Goal: Task Accomplishment & Management: Use online tool/utility

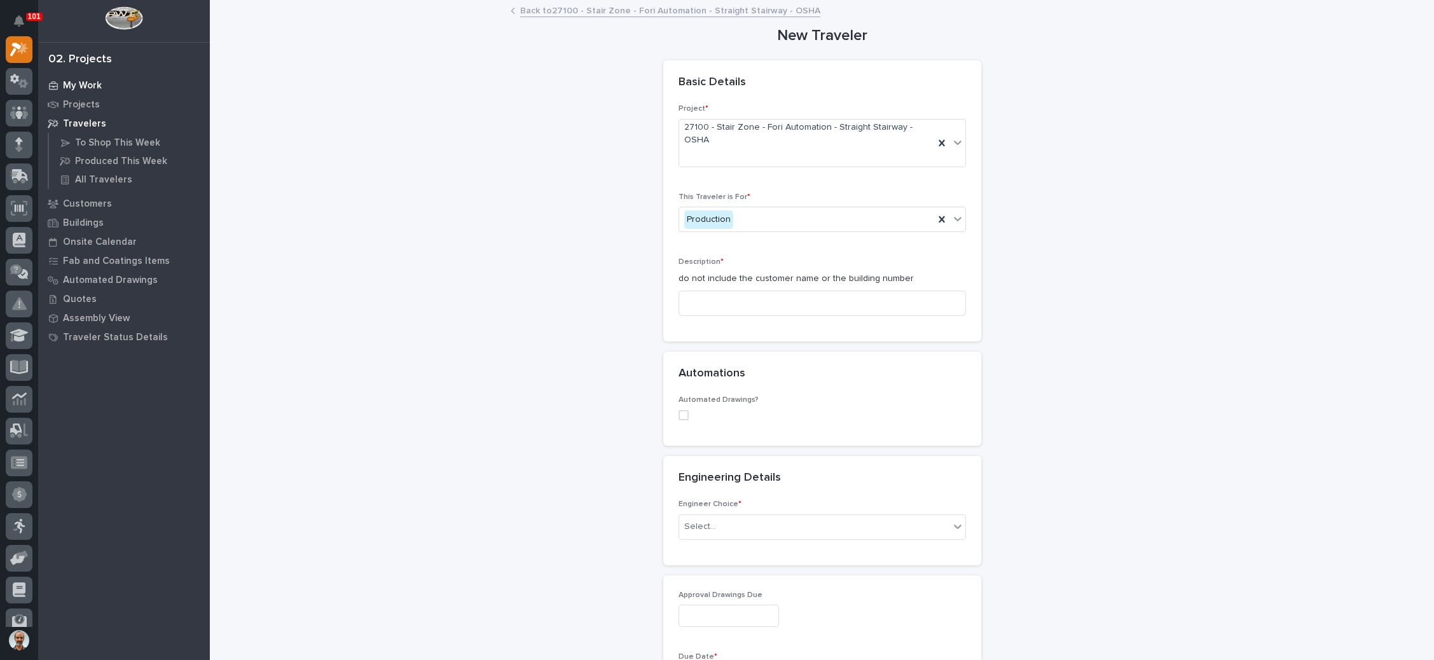
click at [91, 80] on p "My Work" at bounding box center [82, 85] width 39 height 11
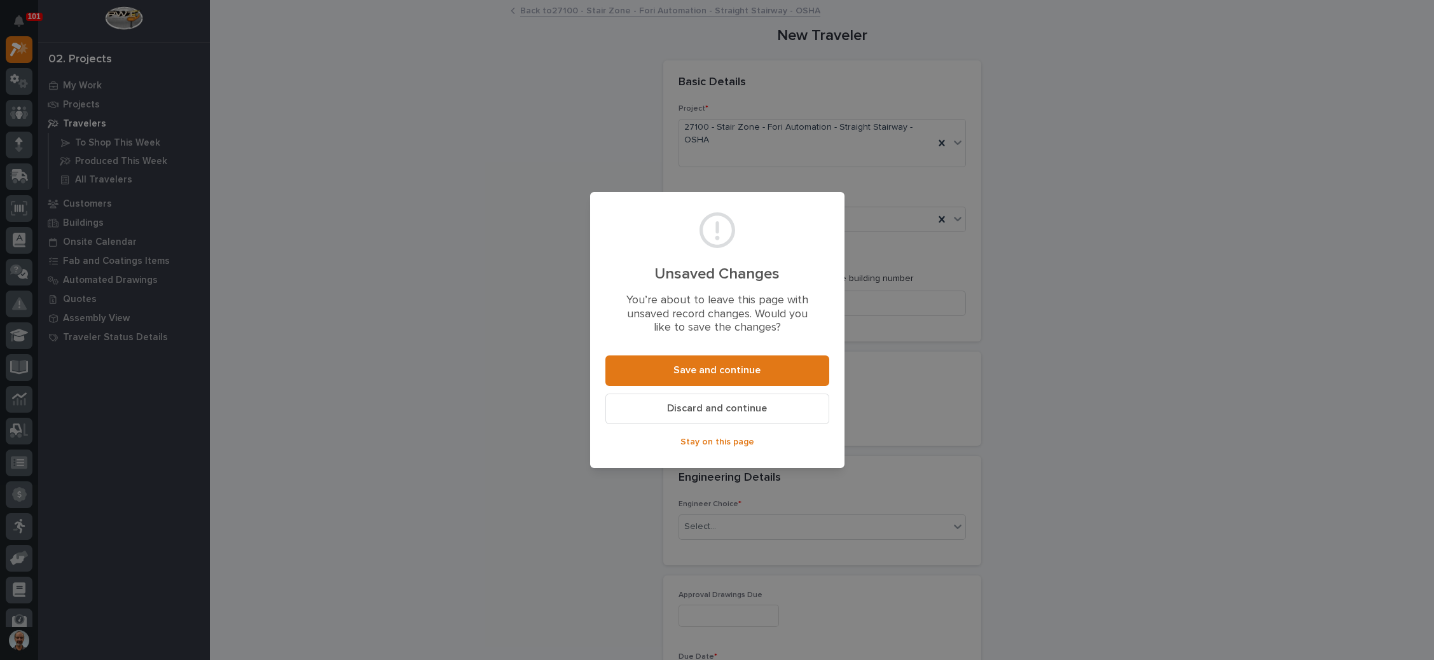
click at [724, 403] on span "Discard and continue" at bounding box center [717, 408] width 100 height 13
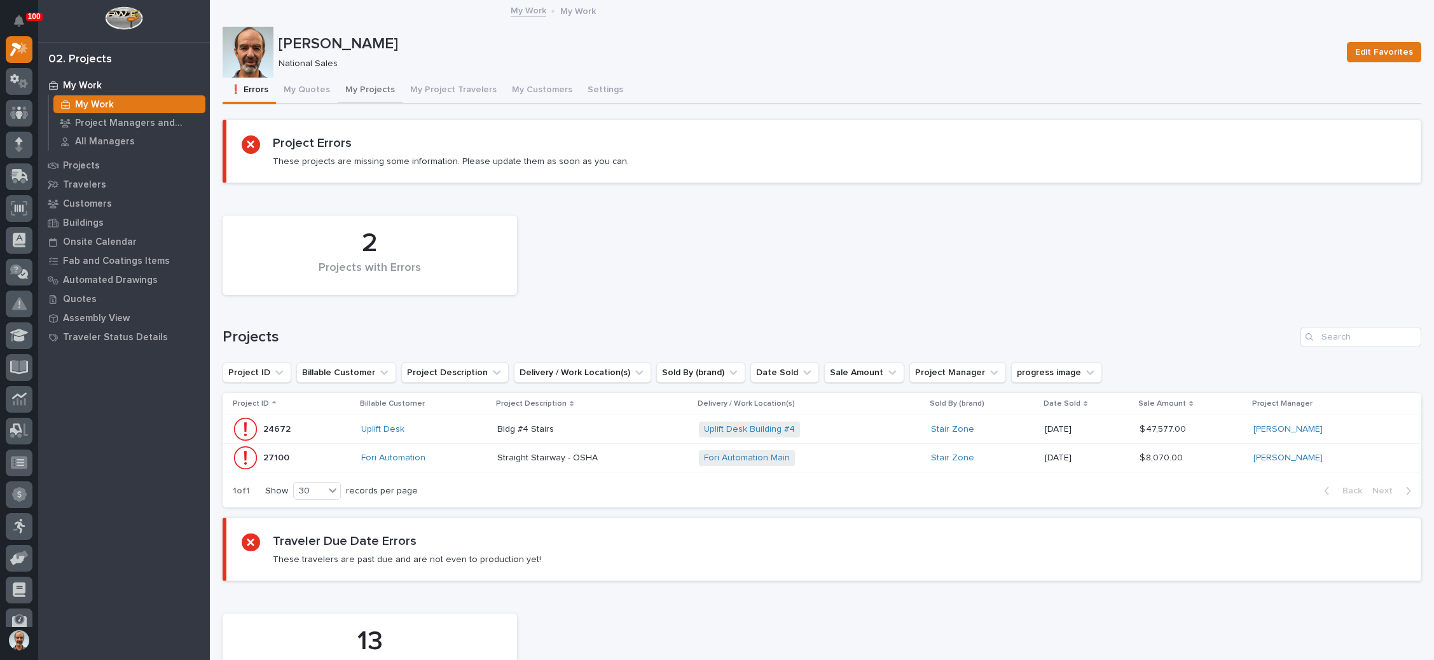
click at [369, 87] on button "My Projects" at bounding box center [370, 91] width 65 height 27
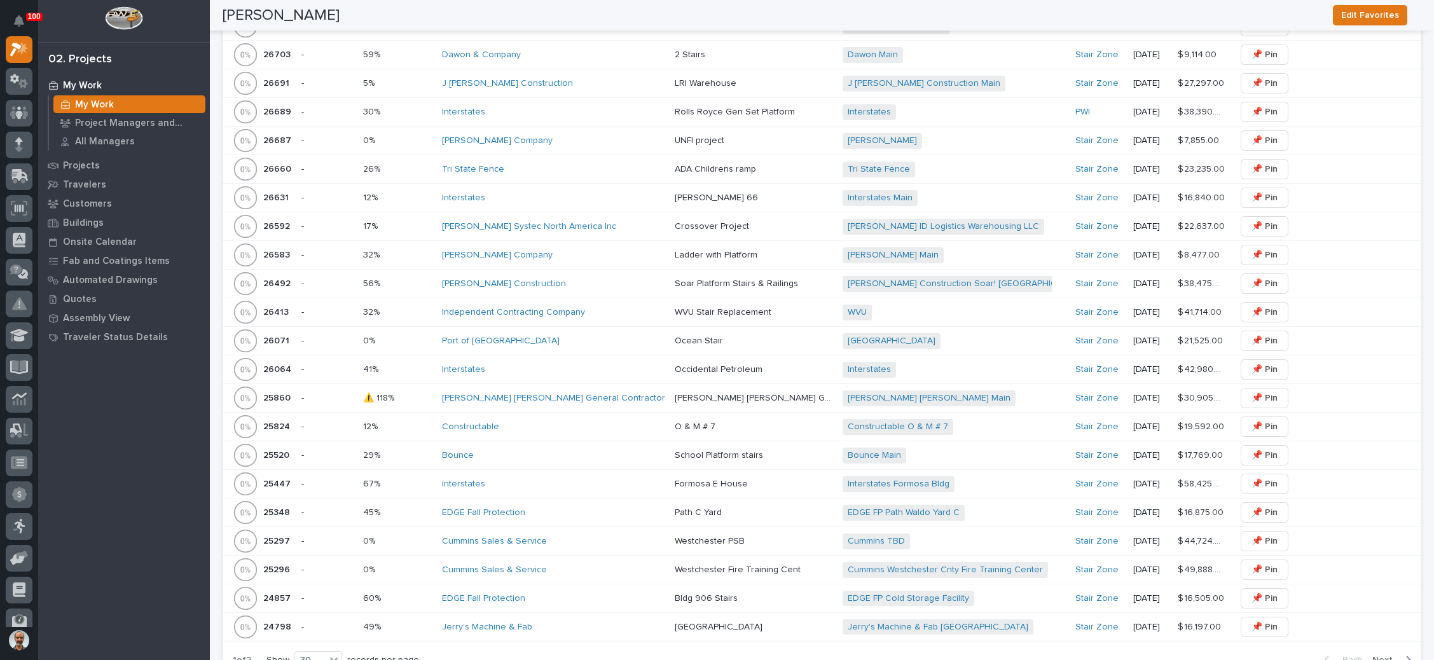
scroll to position [1431, 0]
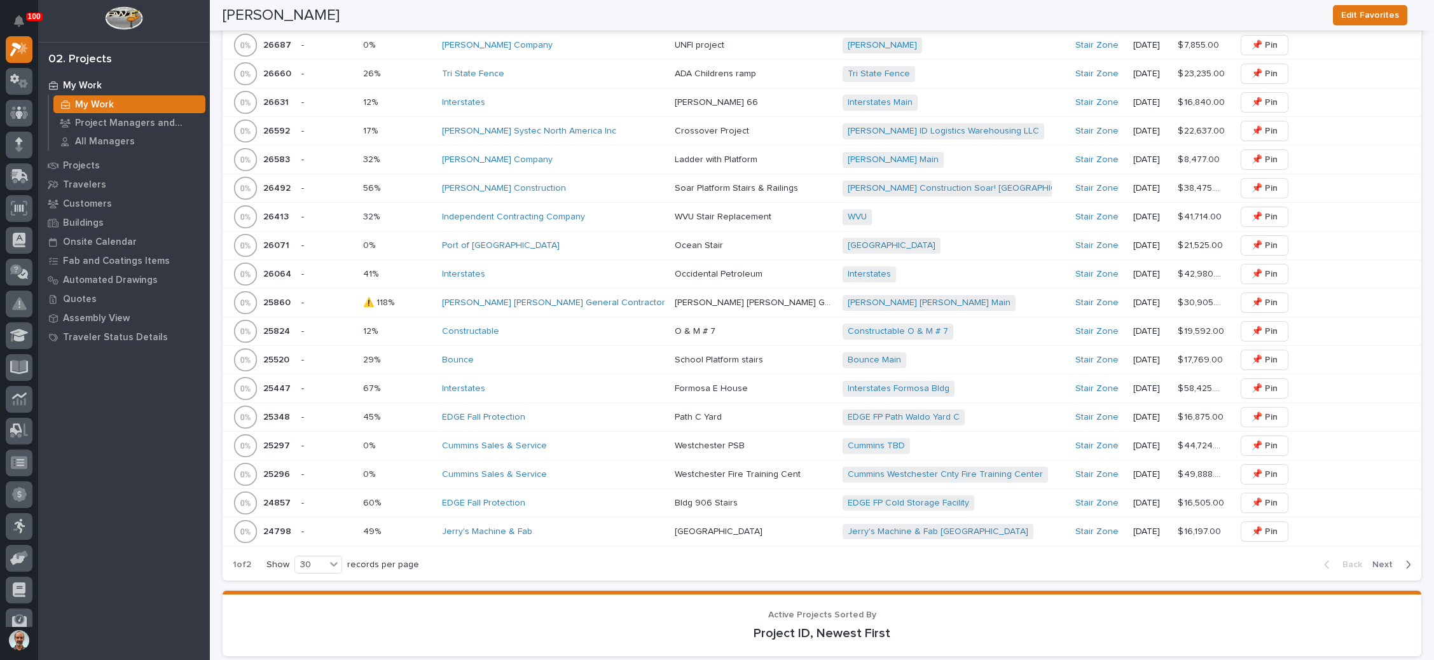
click at [918, 352] on div "Bounce Main + 0" at bounding box center [954, 360] width 223 height 16
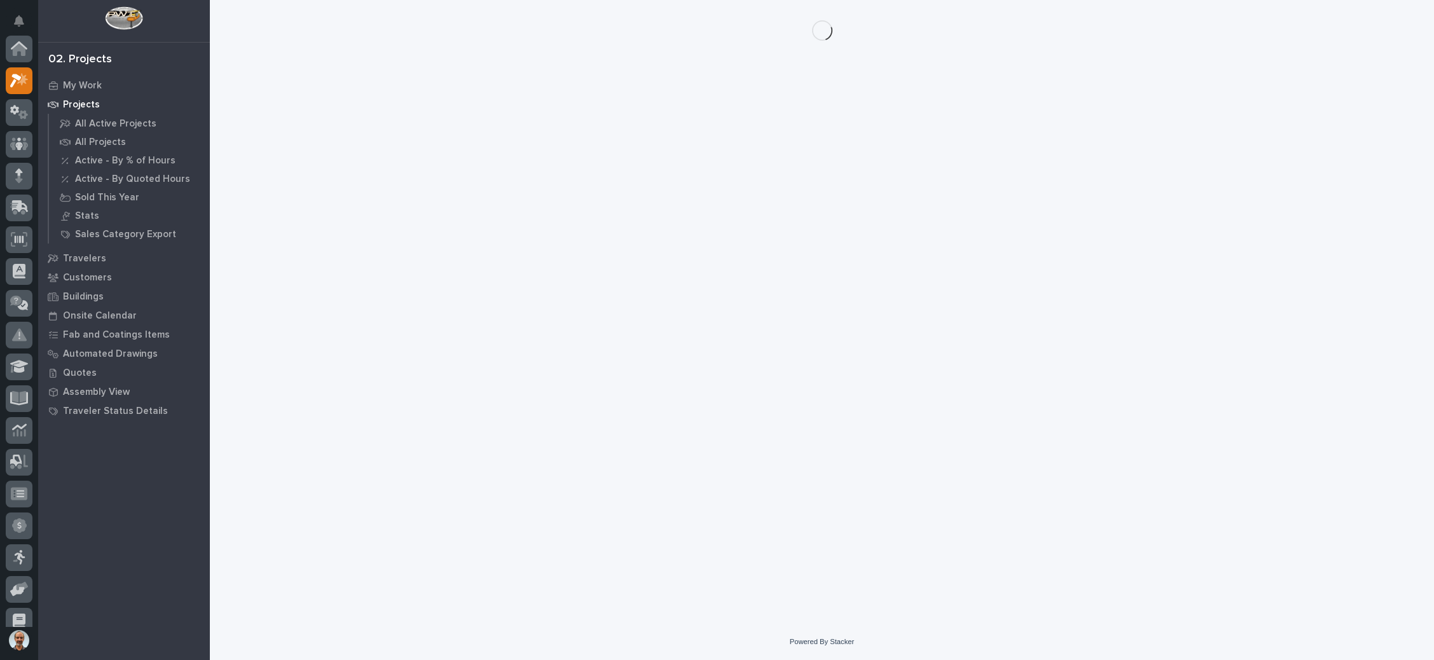
scroll to position [31, 0]
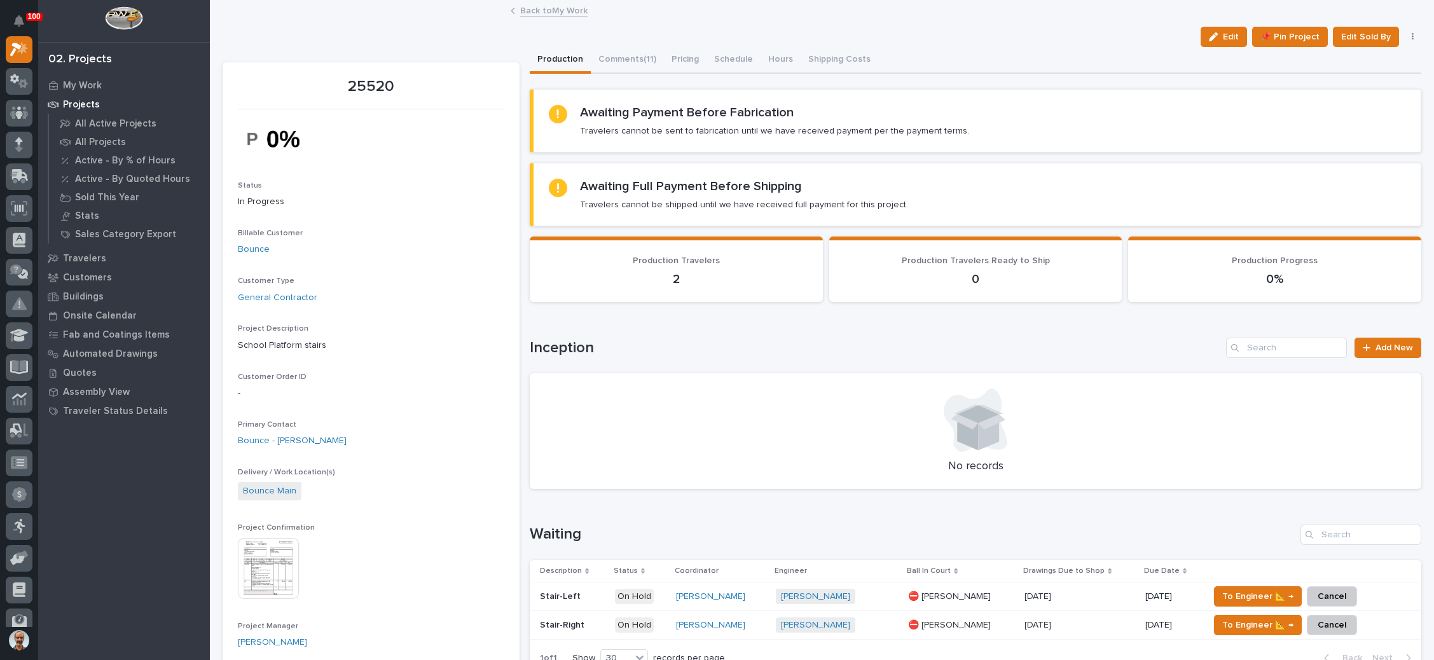
click at [1404, 40] on button "button" at bounding box center [1413, 36] width 18 height 9
click at [639, 57] on button "Comments (11)" at bounding box center [627, 60] width 73 height 27
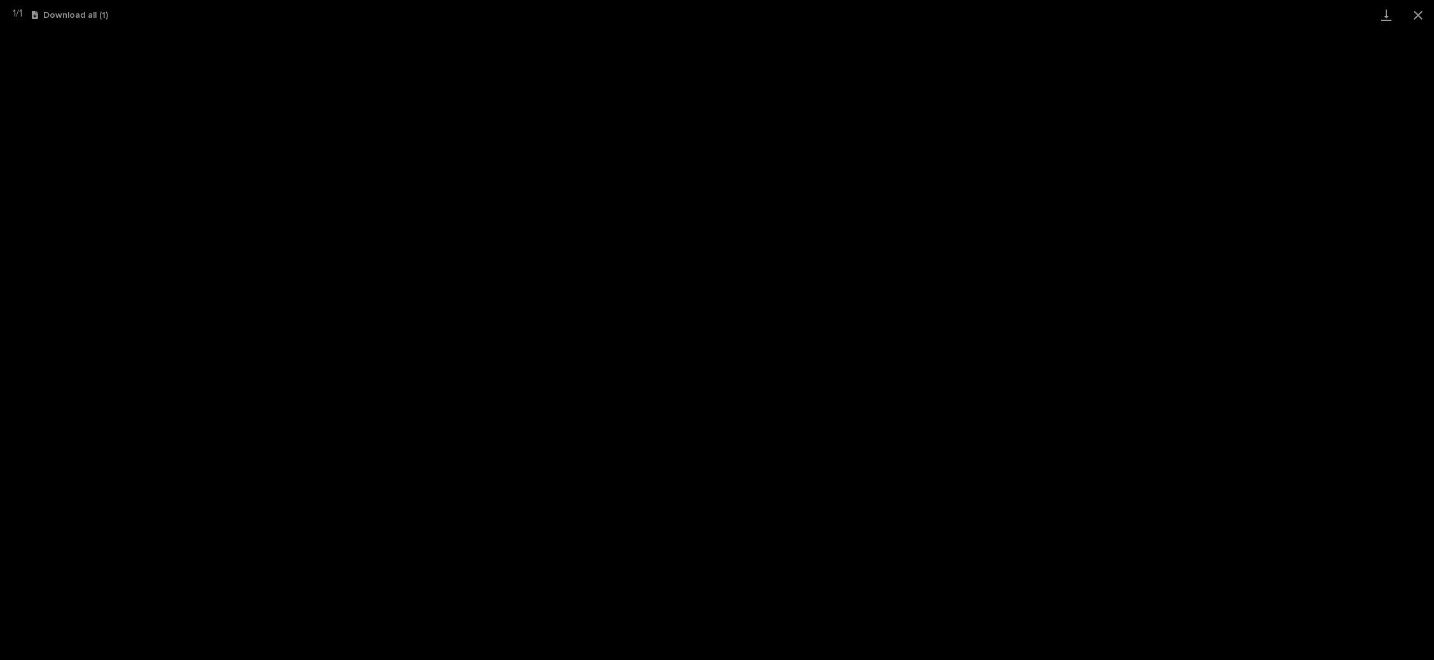
scroll to position [31, 0]
drag, startPoint x: 1418, startPoint y: 15, endPoint x: 1407, endPoint y: 18, distance: 11.1
click at [1418, 15] on button "Close gallery" at bounding box center [1419, 15] width 32 height 30
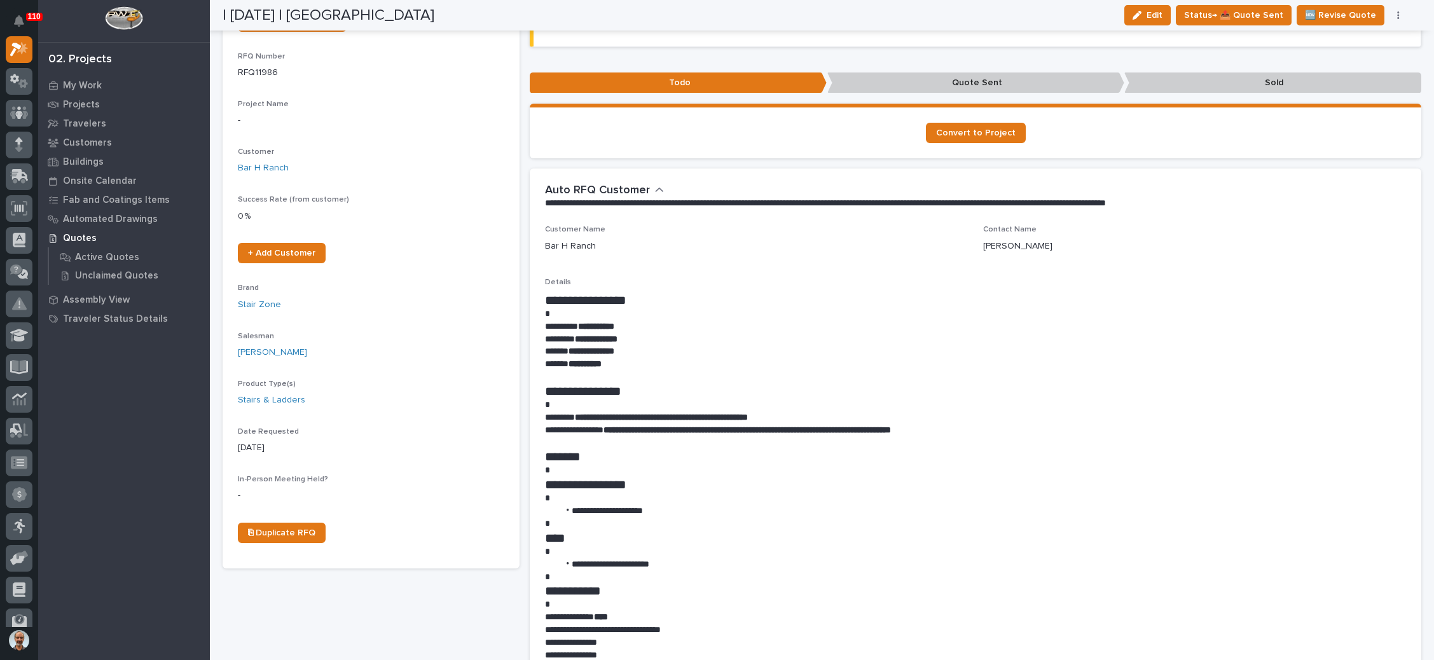
scroll to position [0, 0]
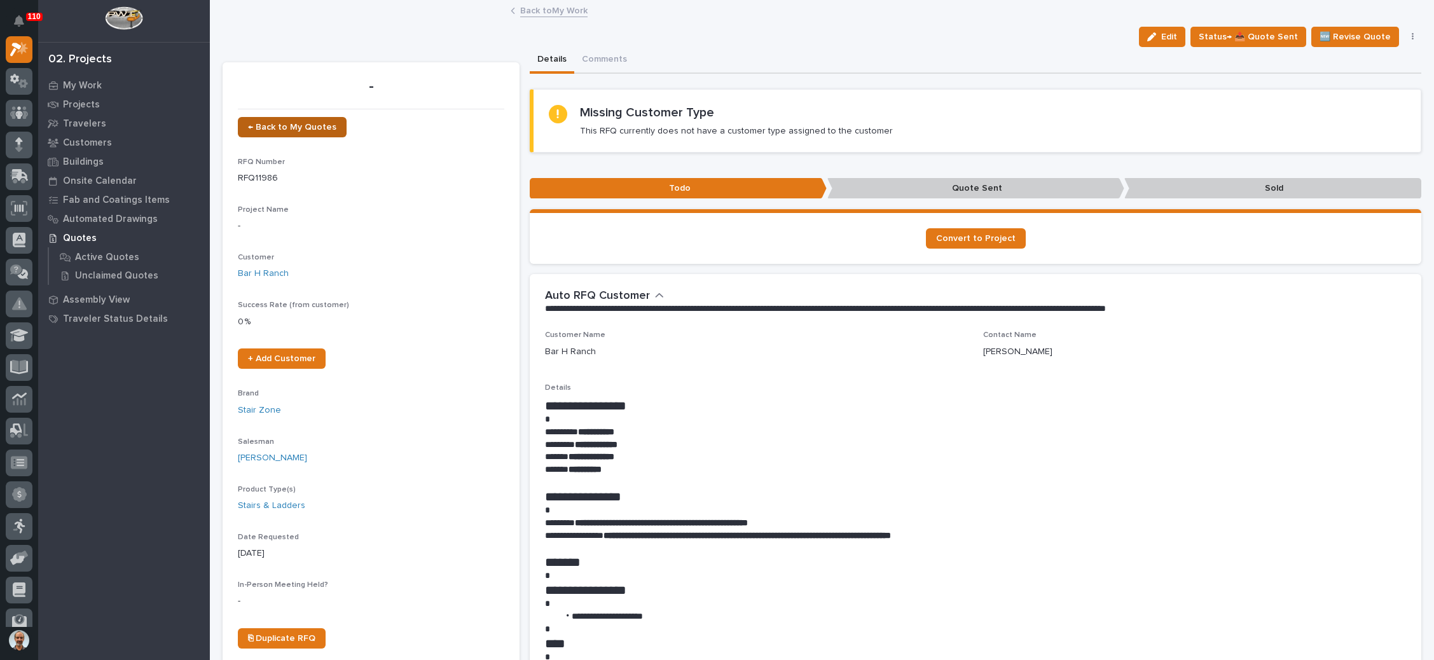
click at [319, 123] on span "← Back to My Quotes" at bounding box center [292, 127] width 88 height 9
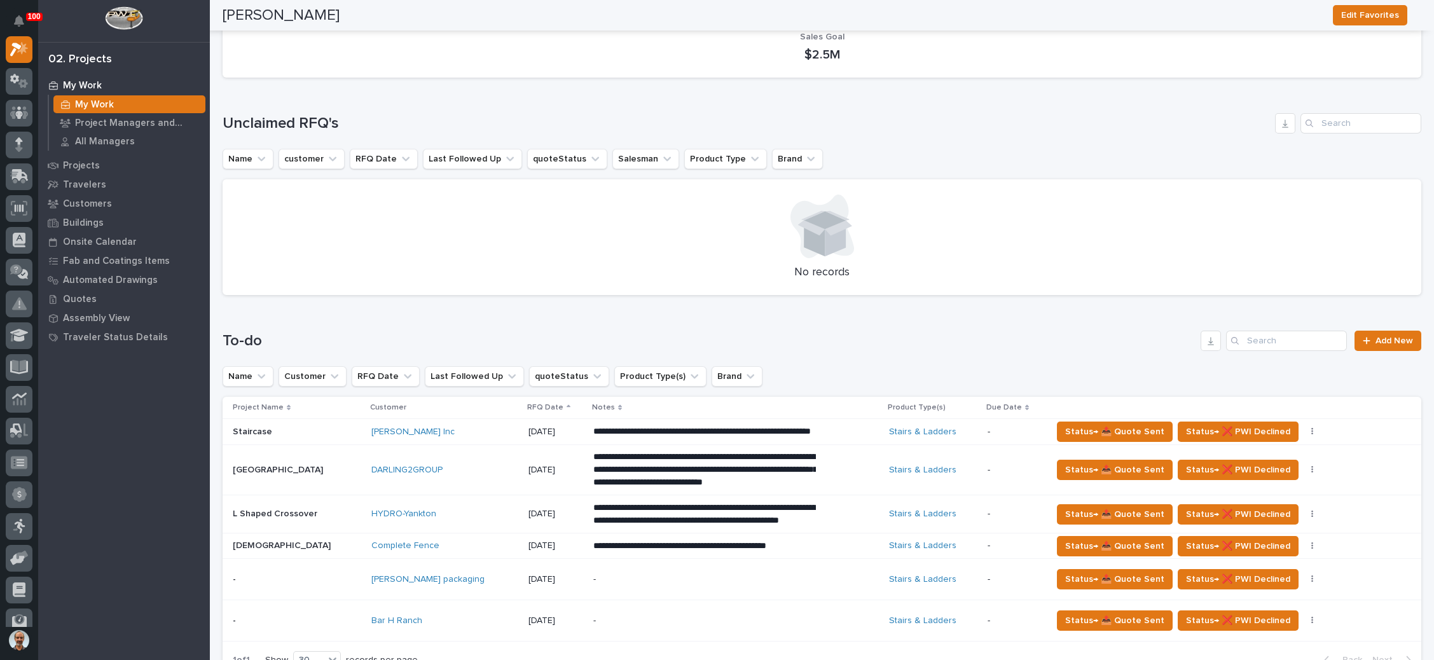
scroll to position [286, 0]
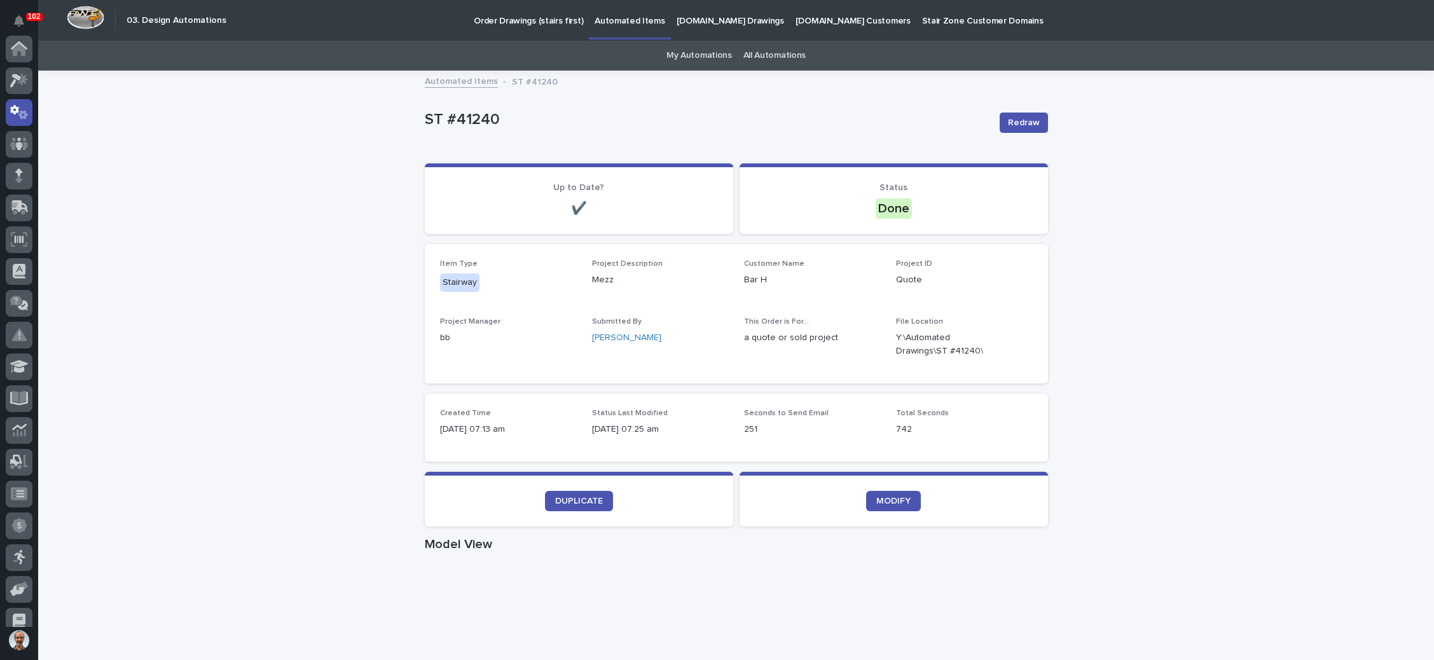
scroll to position [63, 0]
click at [513, 13] on p "Order Drawings (stairs first)" at bounding box center [528, 13] width 109 height 27
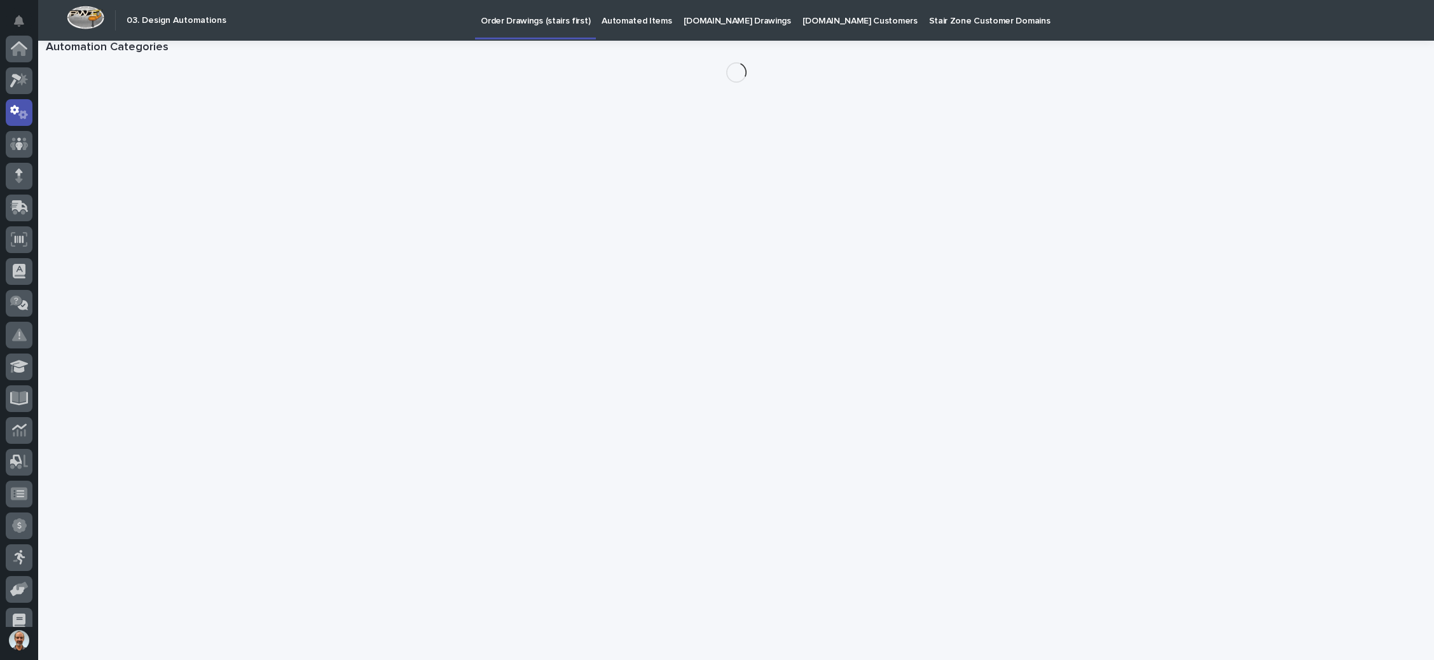
scroll to position [63, 0]
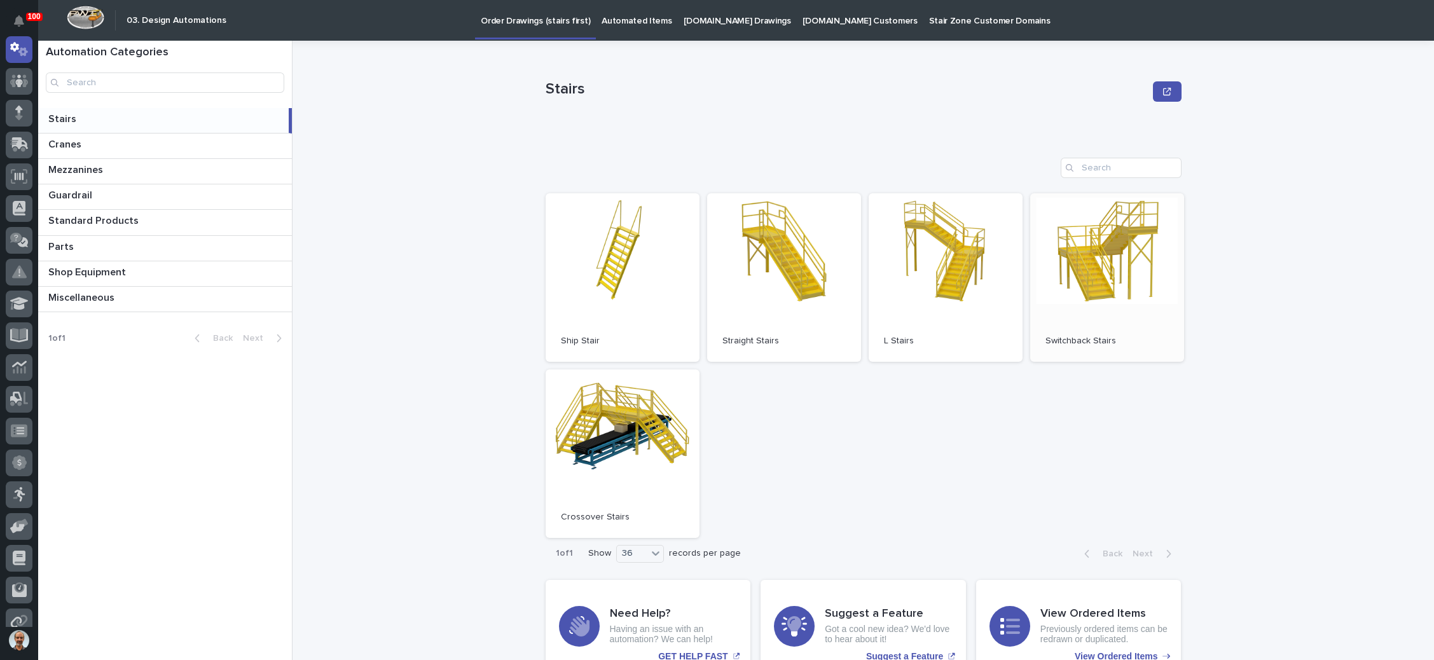
click at [1076, 260] on link "Open" at bounding box center [1107, 277] width 154 height 169
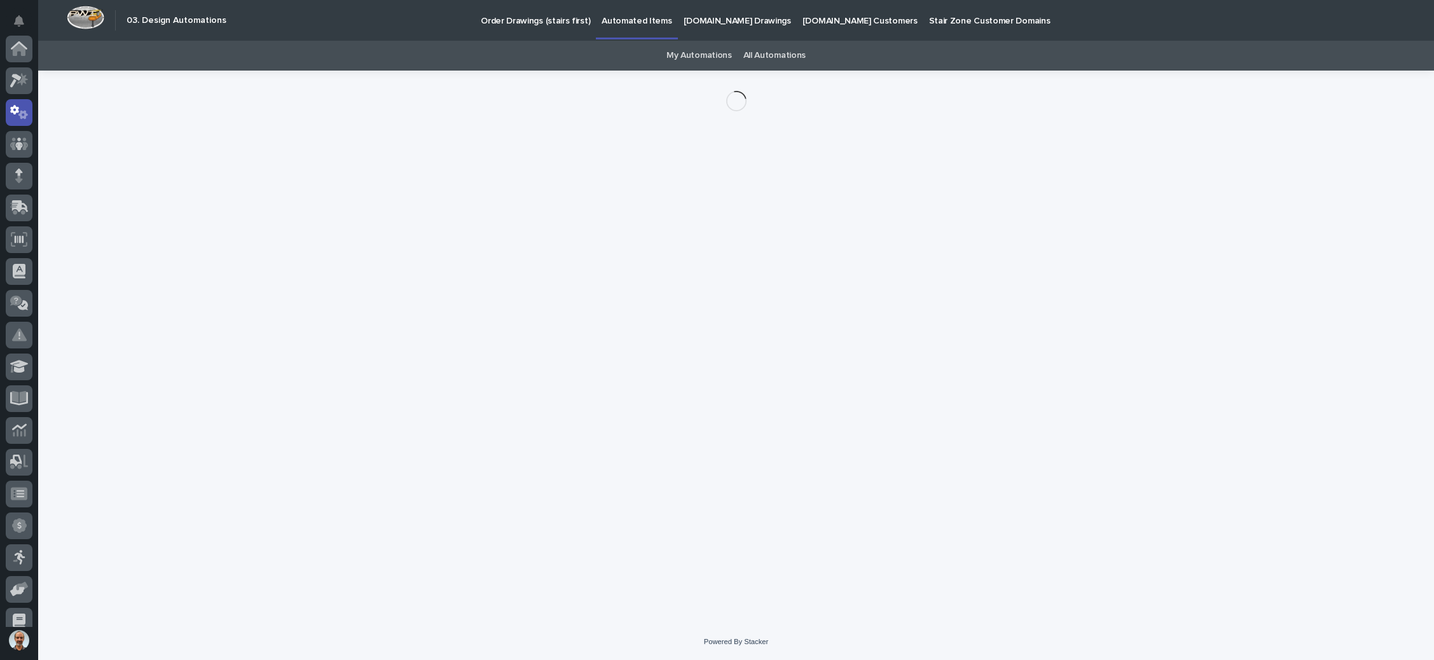
scroll to position [63, 0]
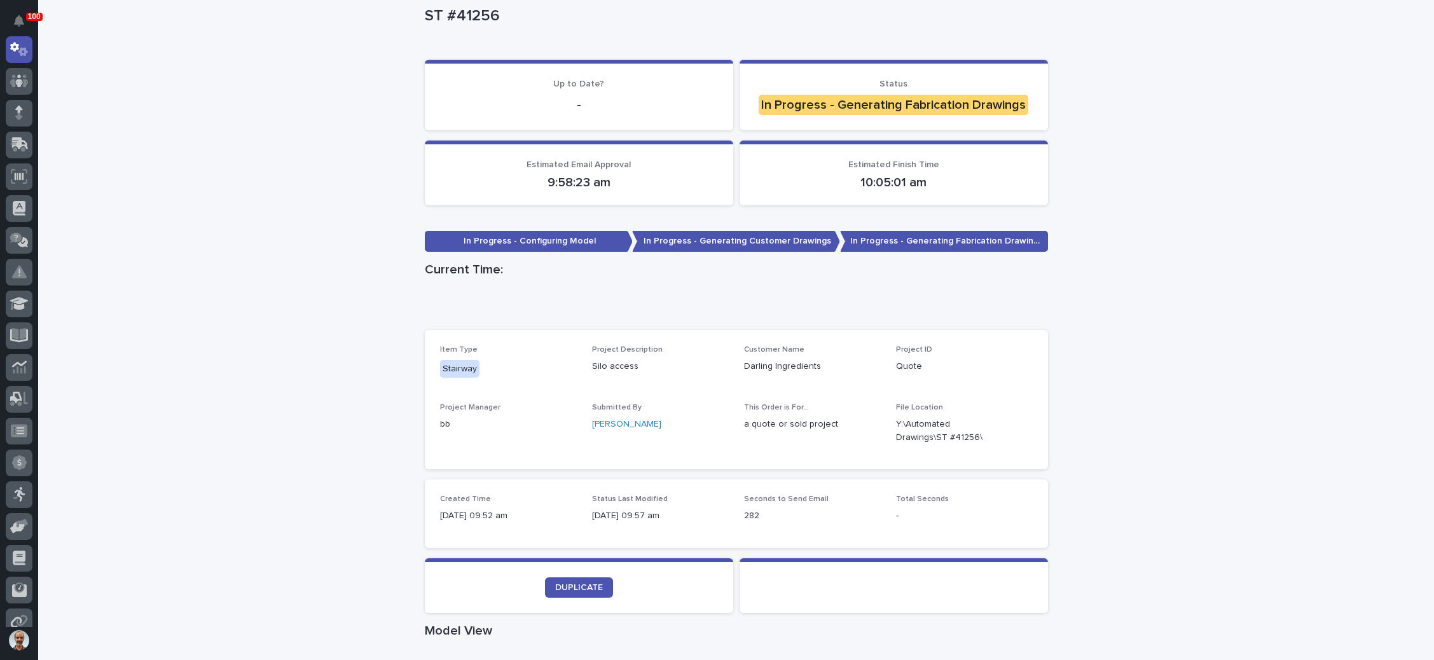
scroll to position [191, 0]
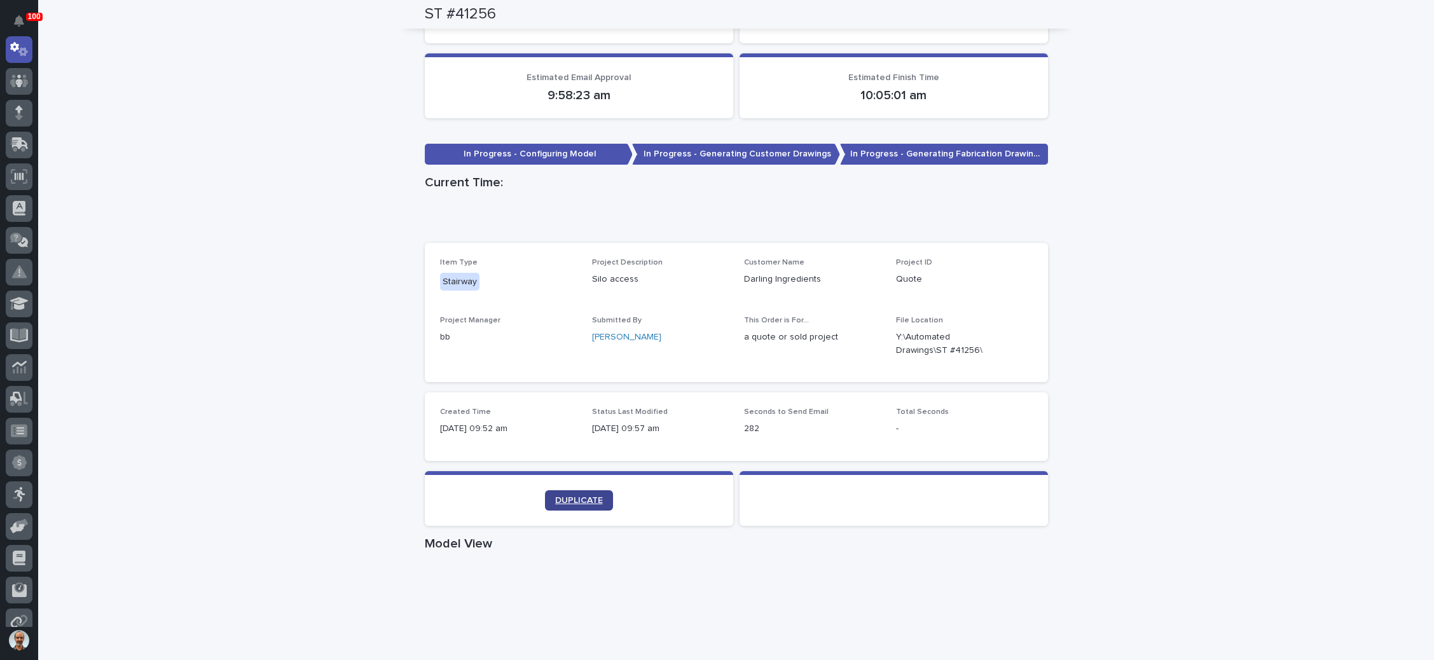
click at [591, 498] on span "DUPLICATE" at bounding box center [579, 500] width 48 height 9
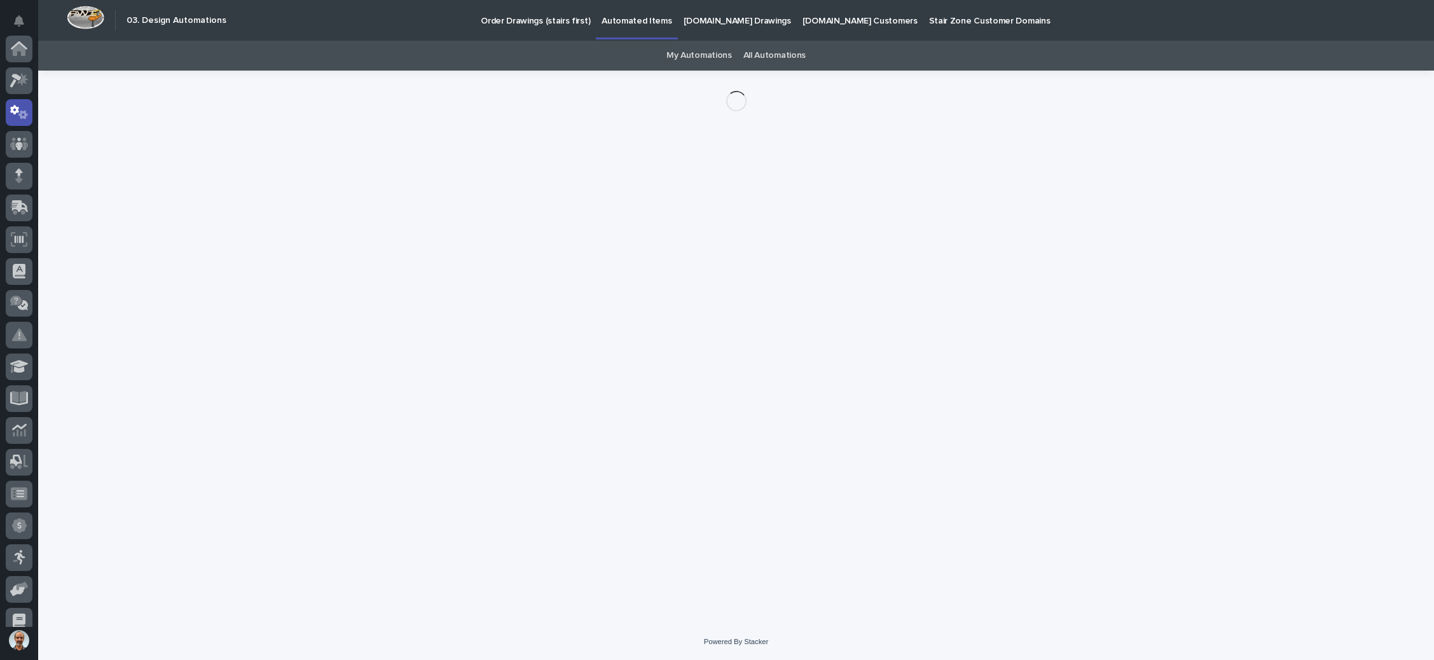
scroll to position [63, 0]
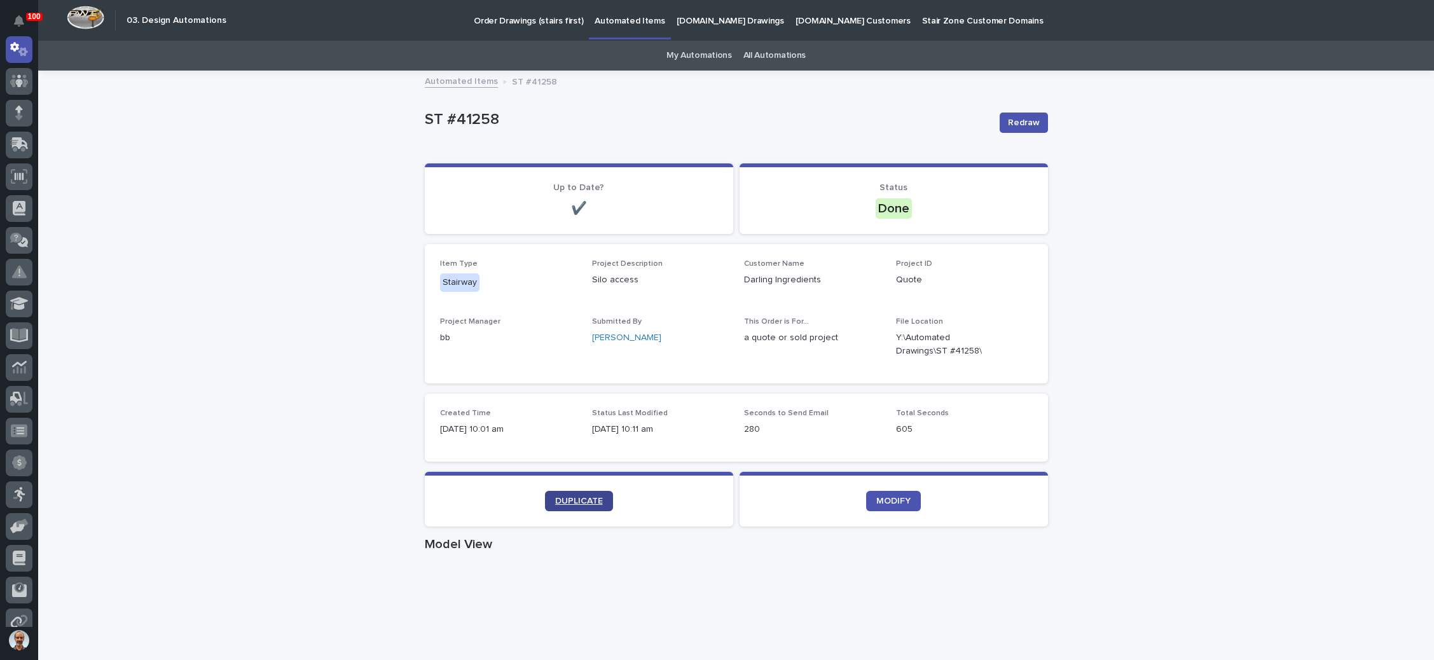
click at [581, 501] on span "DUPLICATE" at bounding box center [579, 501] width 48 height 9
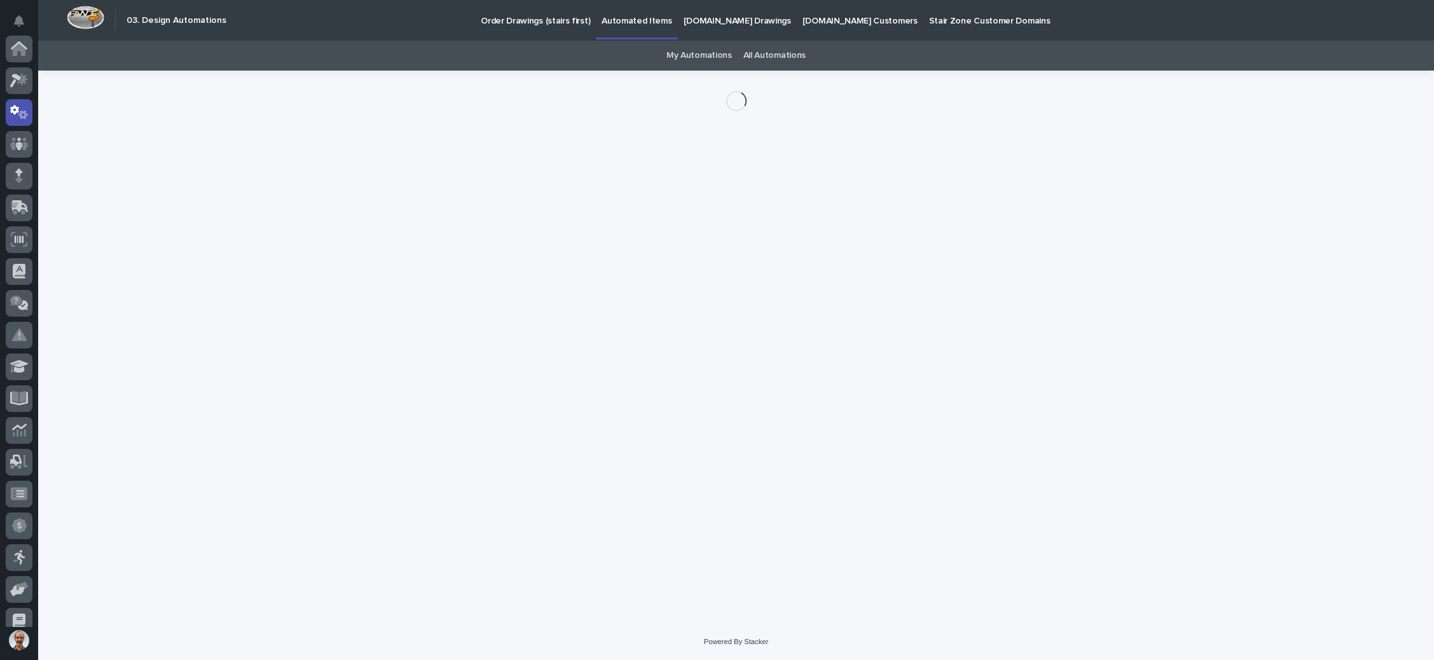
scroll to position [63, 0]
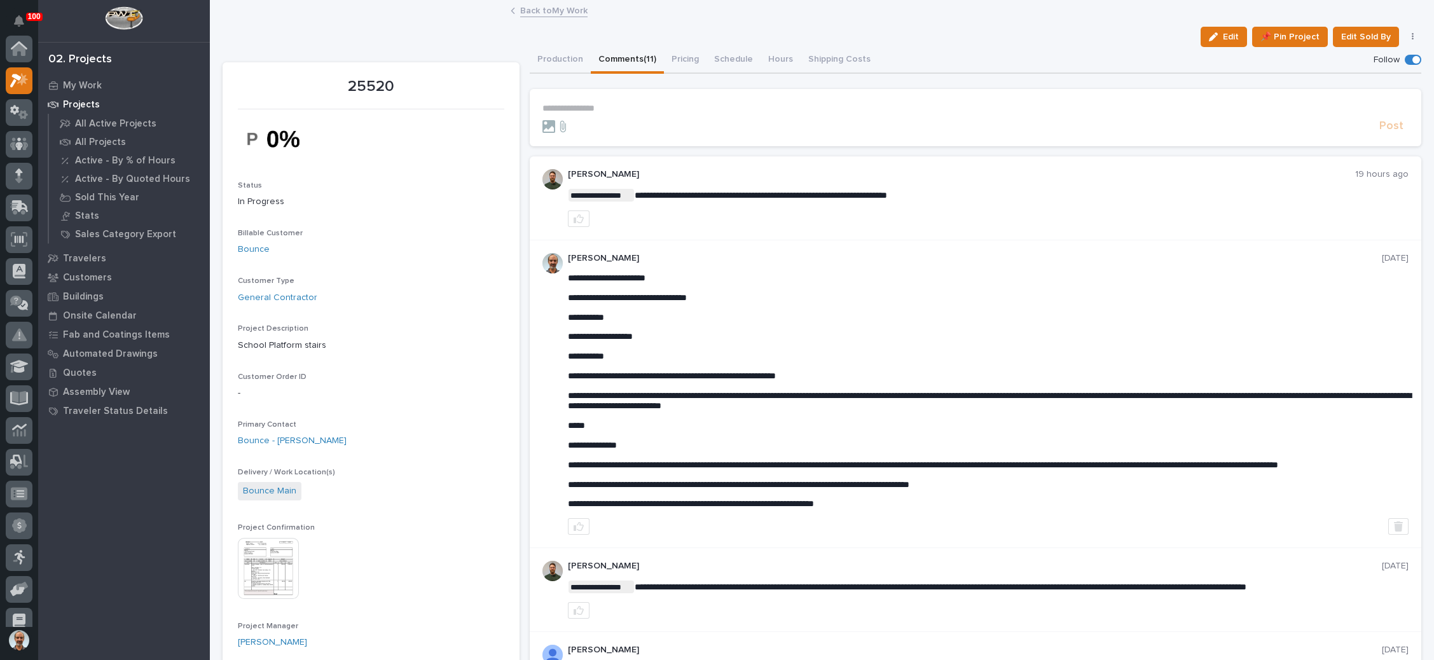
scroll to position [31, 0]
click at [562, 8] on link "Back to My Work" at bounding box center [553, 10] width 67 height 15
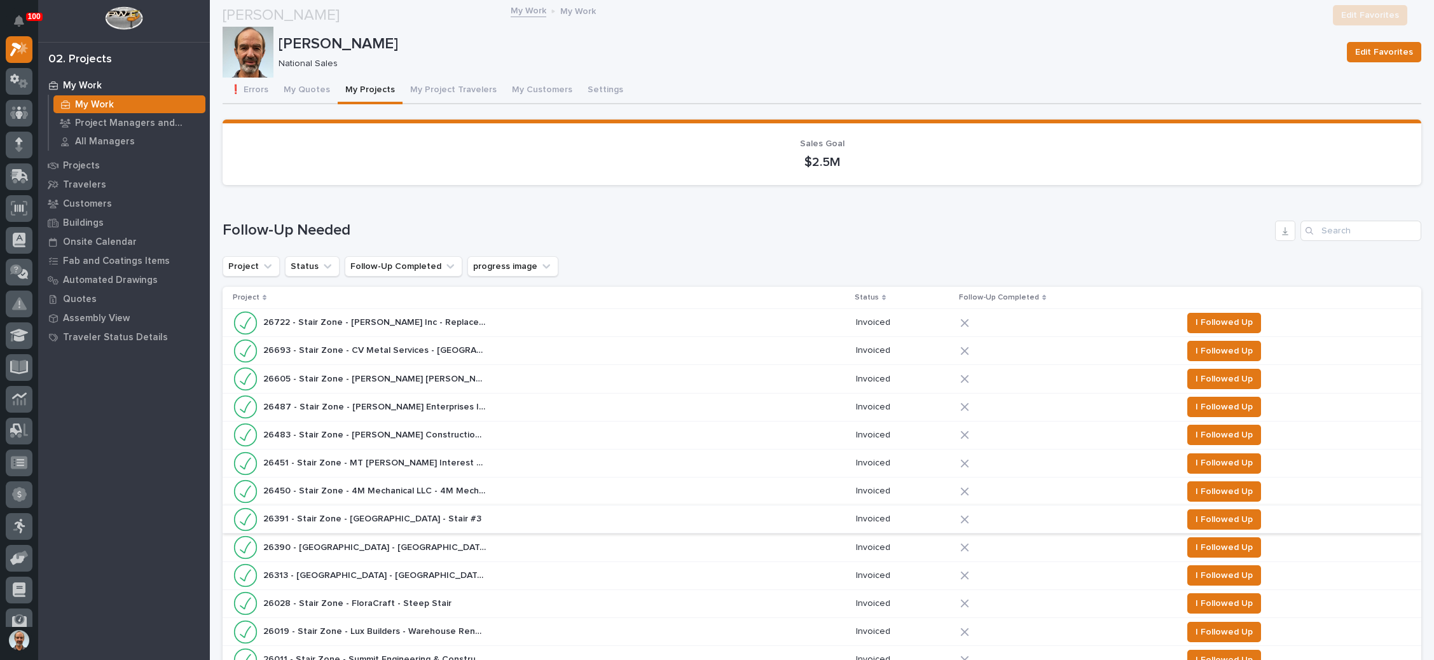
scroll to position [954, 0]
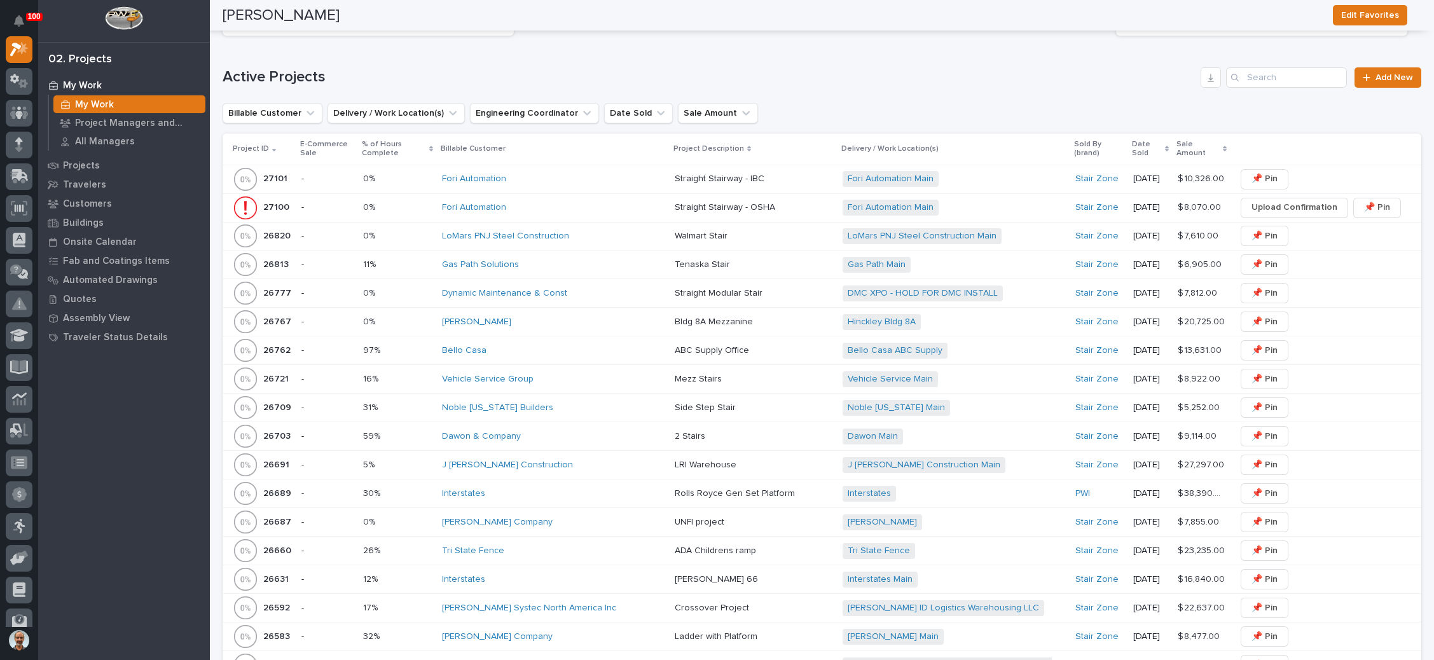
click at [742, 231] on p at bounding box center [754, 236] width 158 height 11
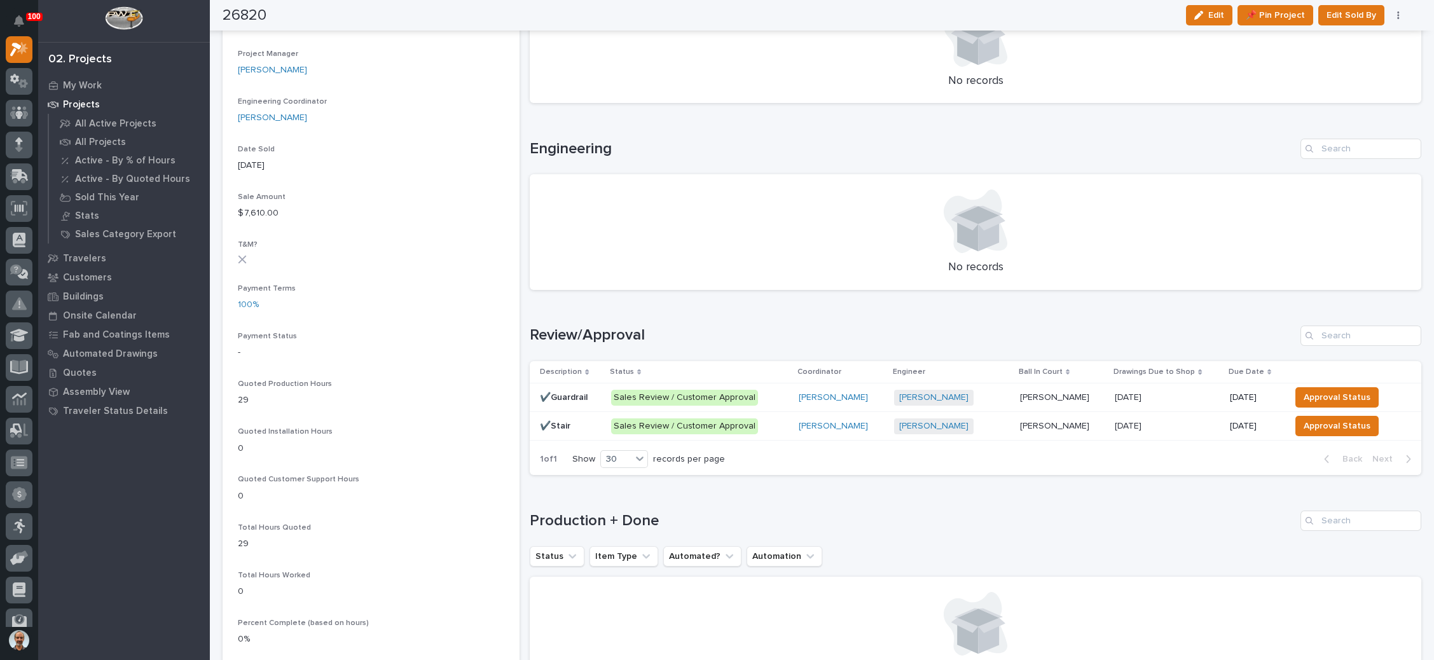
scroll to position [668, 0]
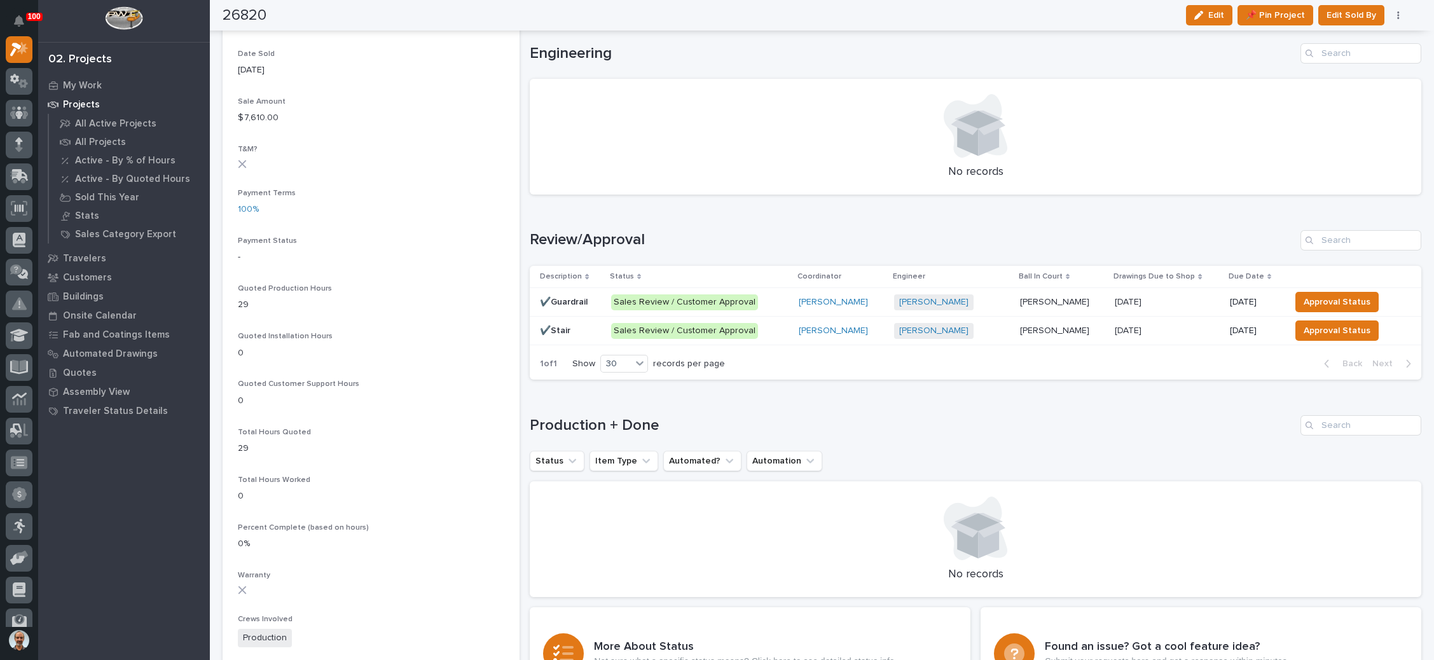
click at [1039, 297] on p "[PERSON_NAME]" at bounding box center [1056, 300] width 72 height 13
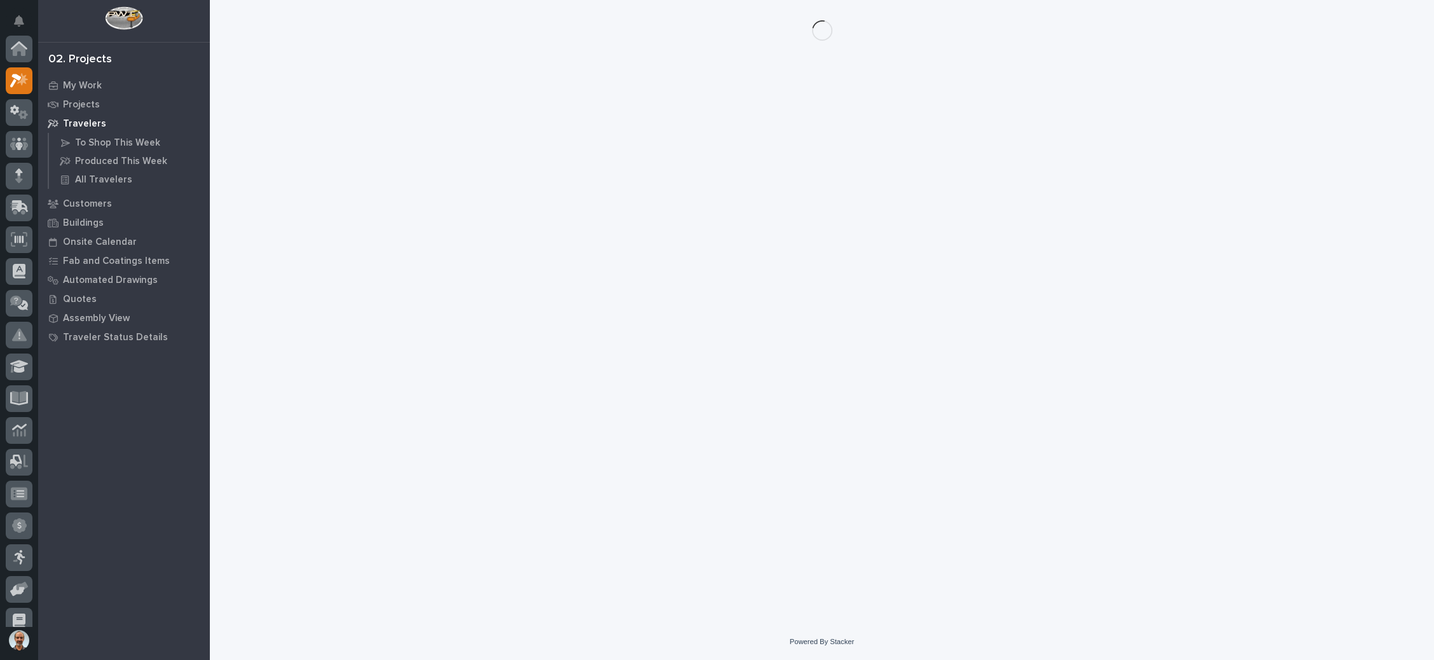
scroll to position [31, 0]
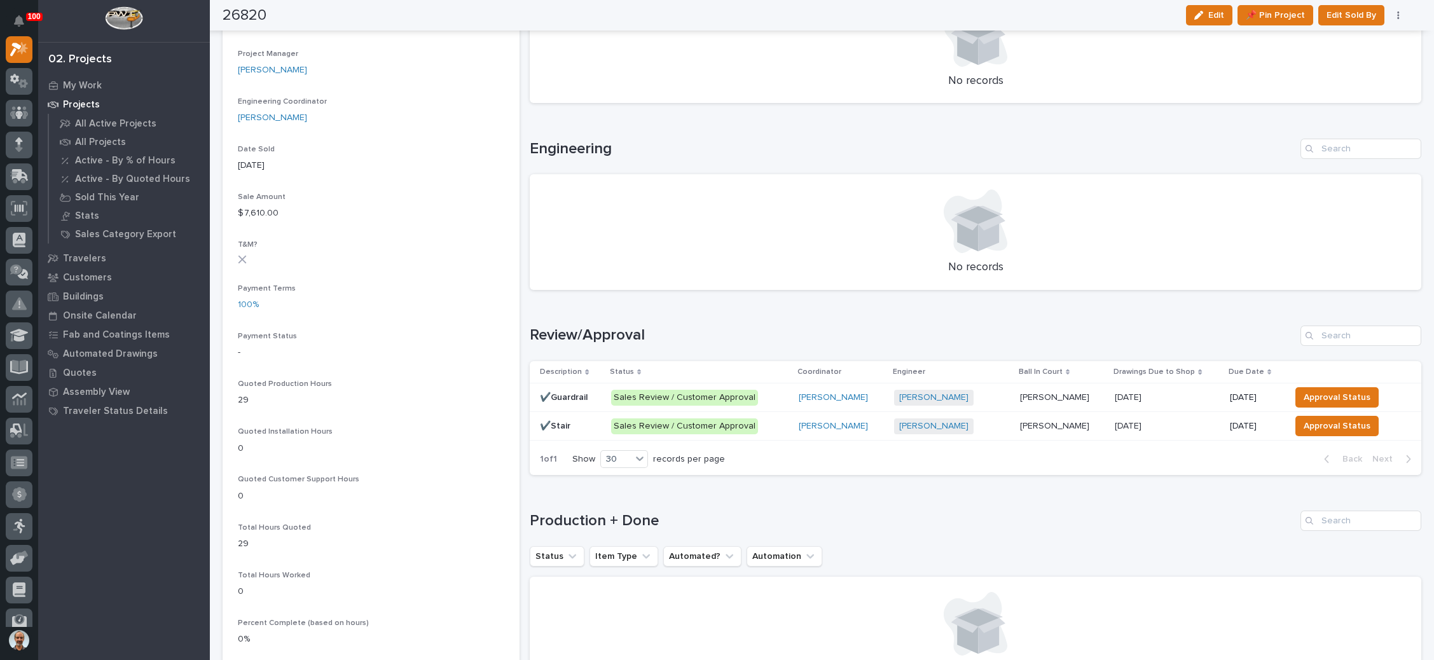
scroll to position [668, 0]
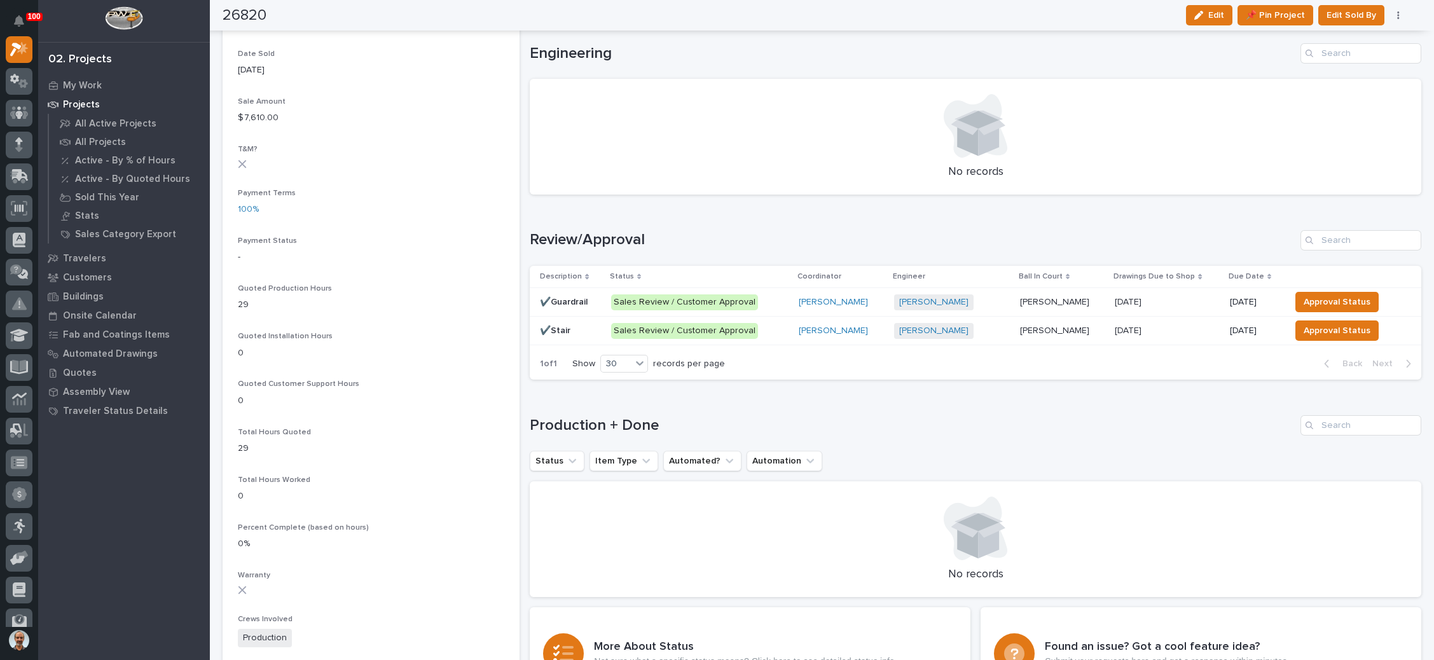
click at [1015, 329] on td "[PERSON_NAME] [PERSON_NAME]" at bounding box center [1062, 331] width 95 height 29
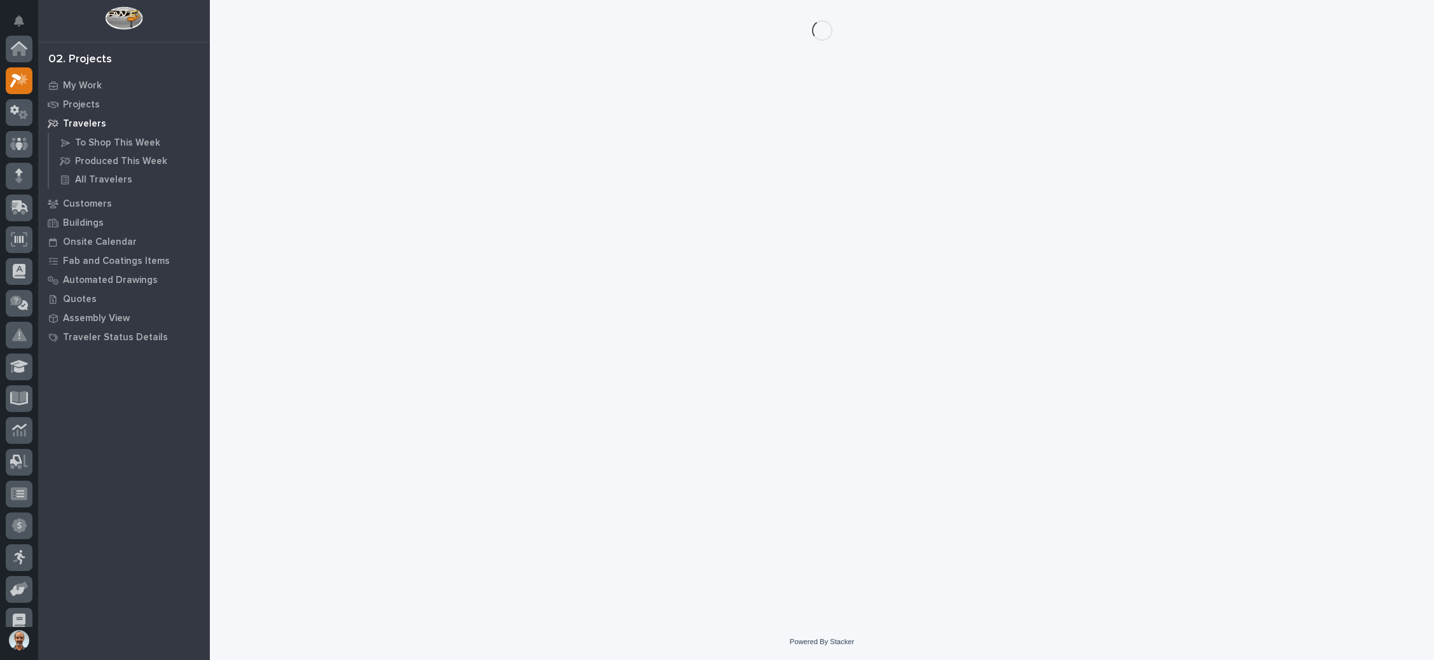
scroll to position [31, 0]
